Goal: Obtain resource: Download file/media

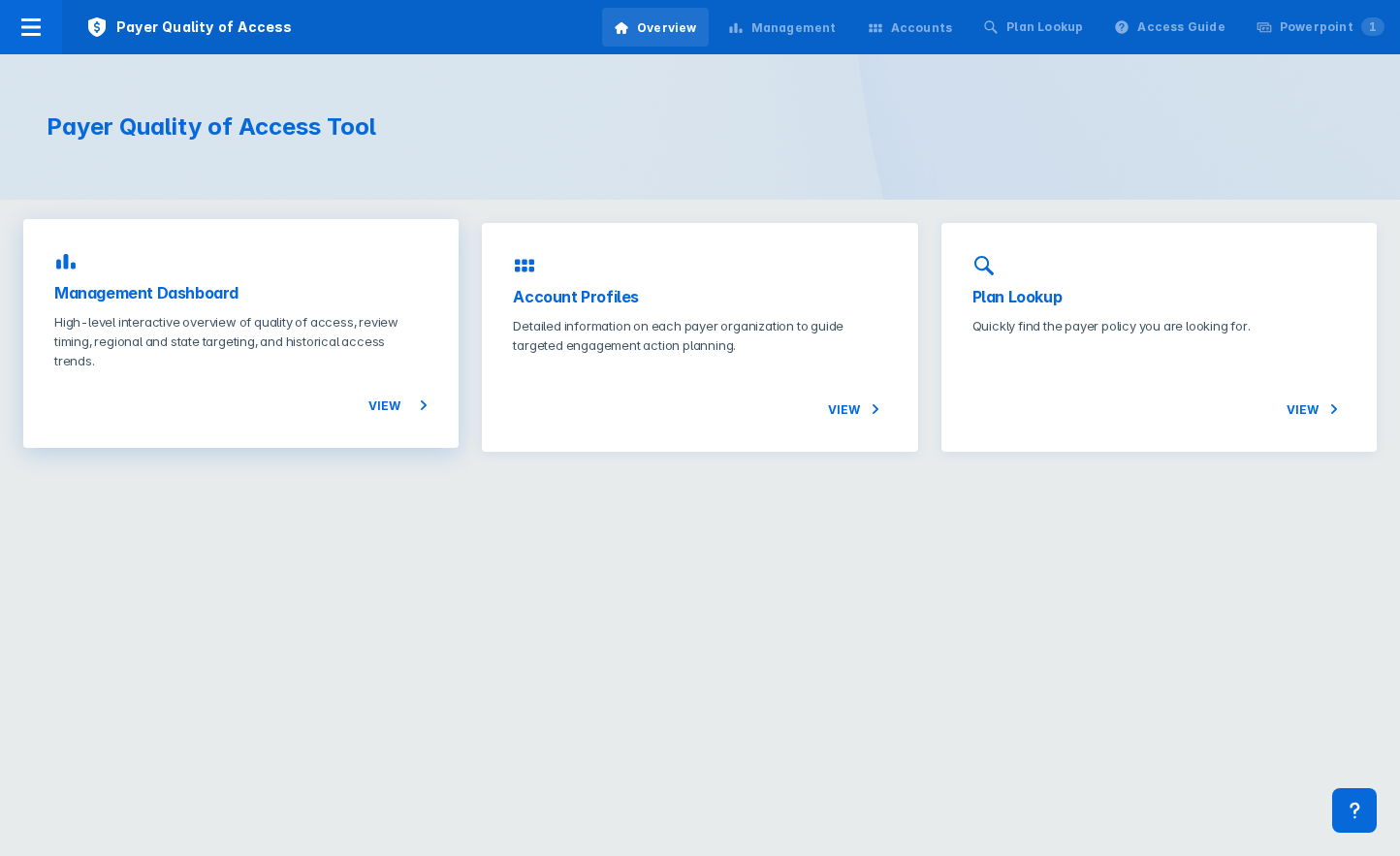
click at [349, 392] on div "View" at bounding box center [240, 394] width 373 height 47
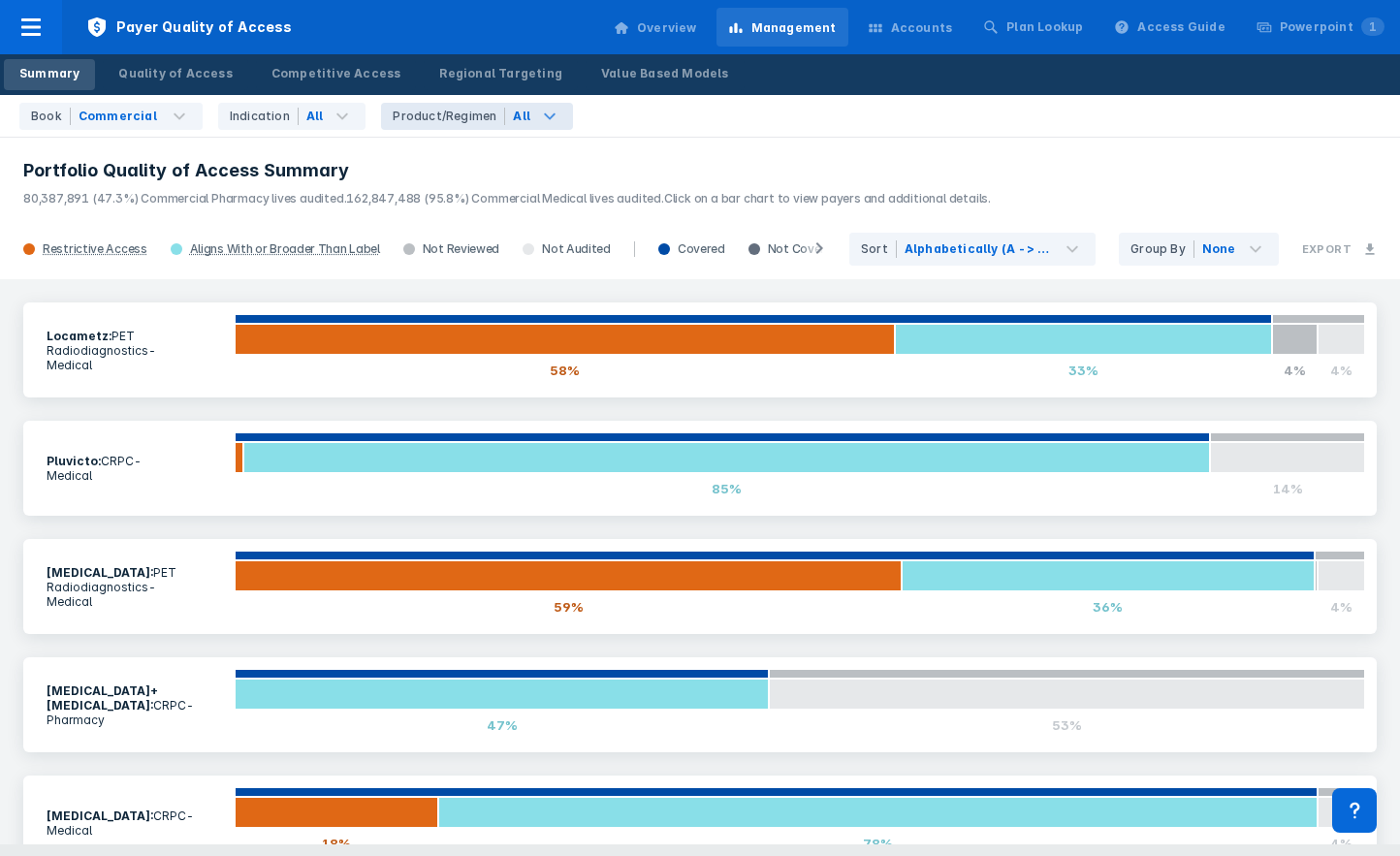
click at [538, 109] on icon at bounding box center [550, 116] width 23 height 23
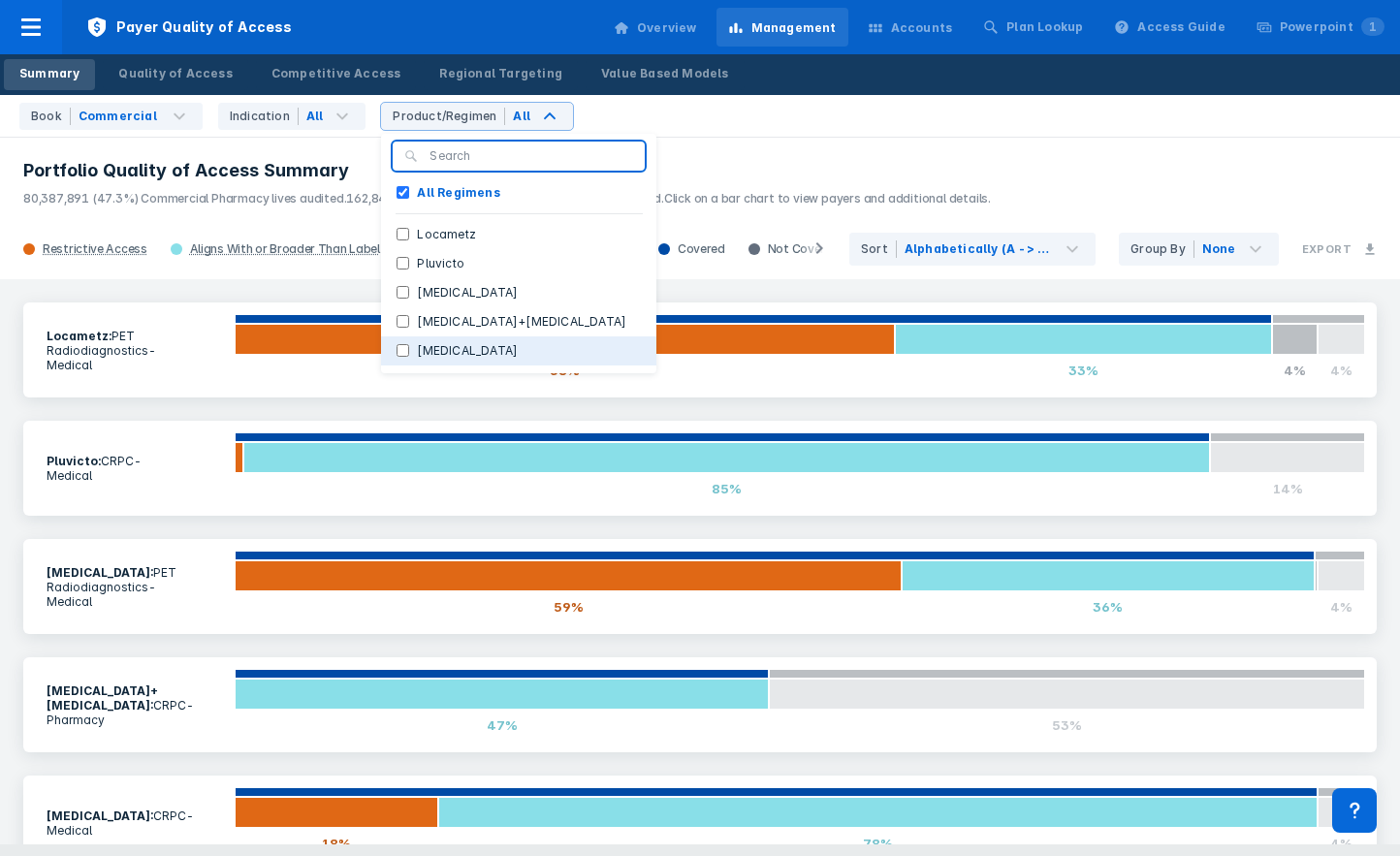
click at [448, 342] on label "[MEDICAL_DATA]" at bounding box center [467, 351] width 116 height 18
click at [409, 344] on input "[MEDICAL_DATA]" at bounding box center [402, 350] width 13 height 13
checkbox input "true"
checkbox Regimens "false"
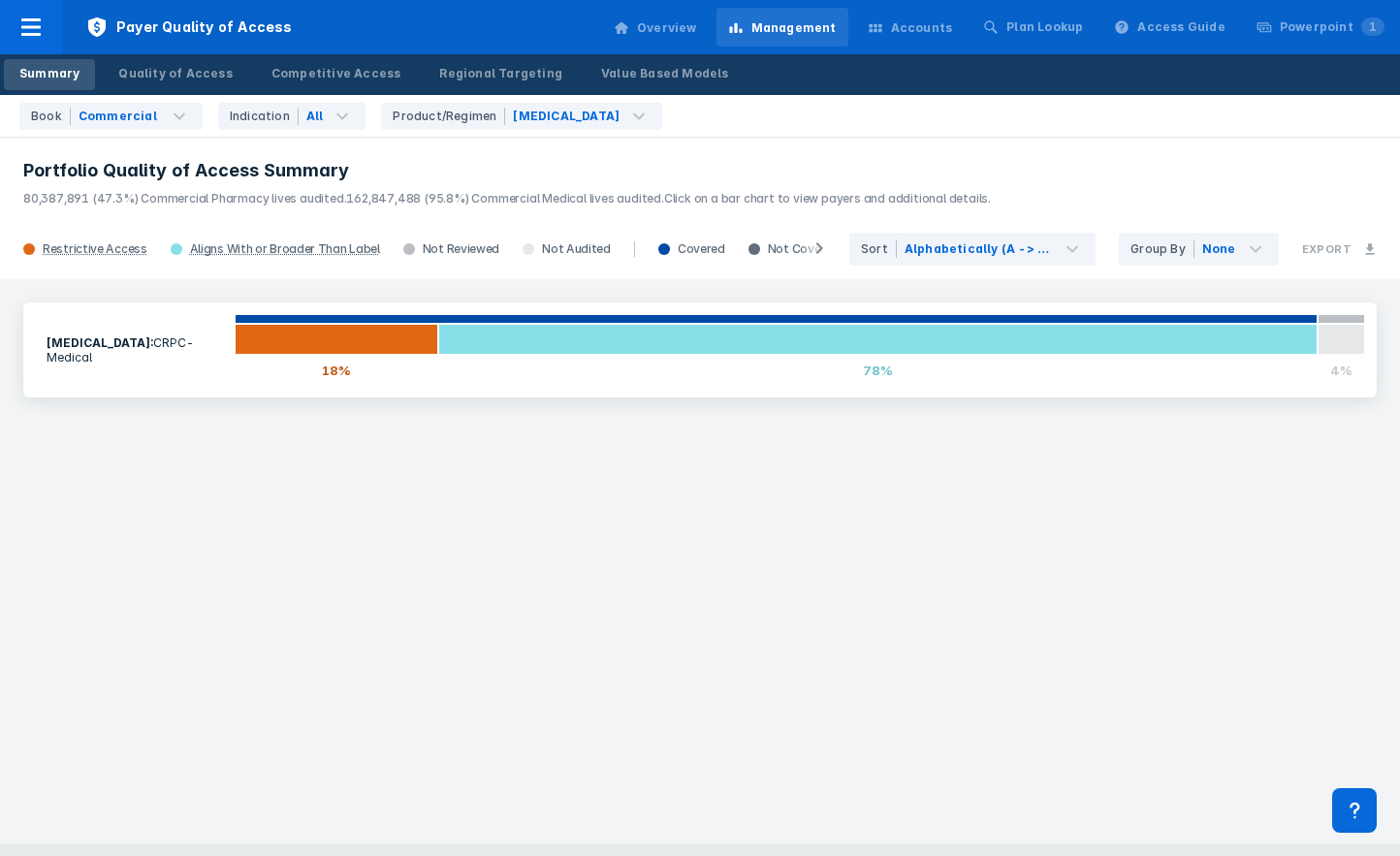
click at [790, 182] on p "80,387,891 (47.3%) Commercial Pharmacy lives audited. 162,847,488 (95.8%) Comme…" at bounding box center [700, 195] width 1353 height 25
click at [664, 539] on div "[MEDICAL_DATA] : CRPC - Medical 18% 78% 4%" at bounding box center [700, 562] width 1400 height 565
click at [1356, 252] on button "Export" at bounding box center [1339, 249] width 98 height 37
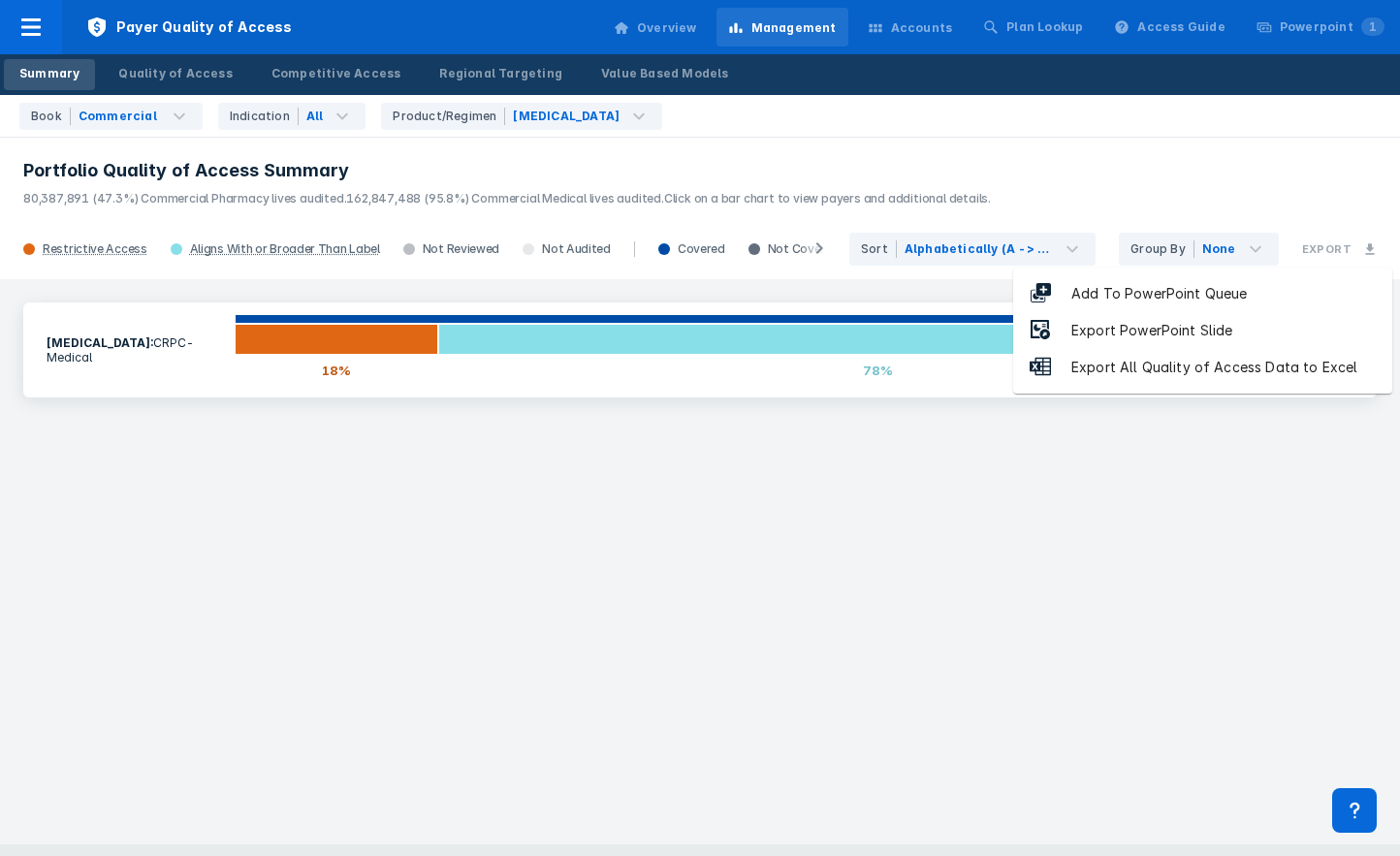
click at [1276, 331] on li "Export PowerPoint Slide" at bounding box center [1201, 331] width 379 height 37
